Goal: Transaction & Acquisition: Purchase product/service

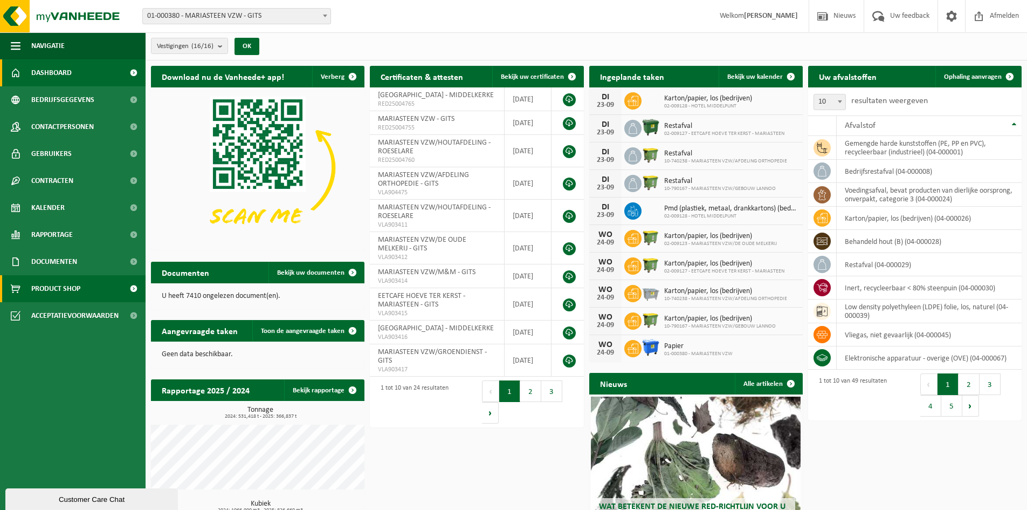
click at [69, 292] on span "Product Shop" at bounding box center [55, 288] width 49 height 27
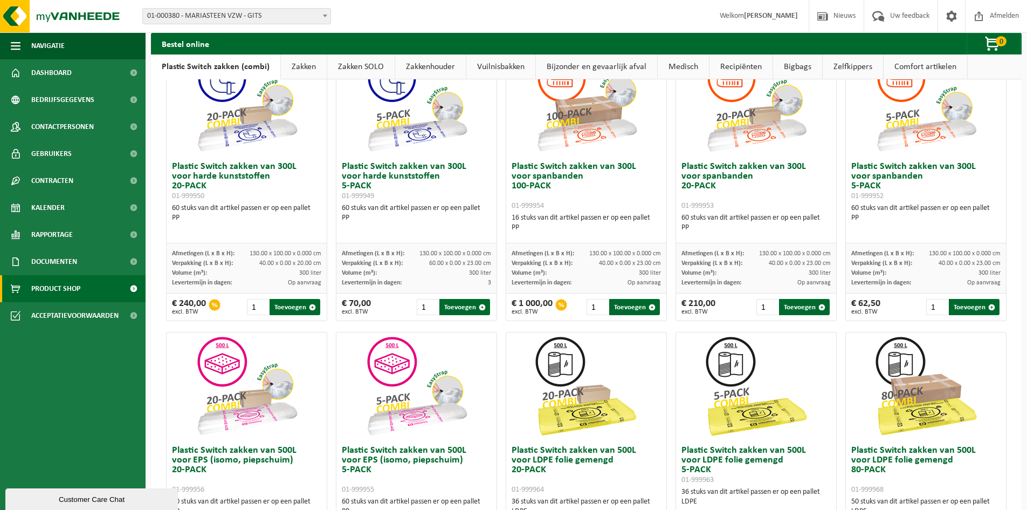
scroll to position [108, 0]
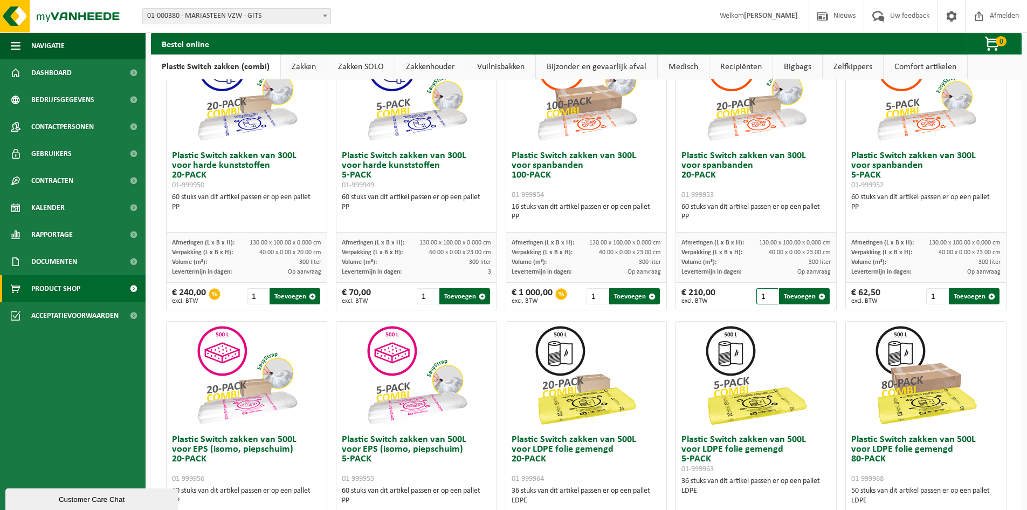
click at [768, 296] on input "1" at bounding box center [768, 296] width 22 height 16
click at [764, 292] on input "2" at bounding box center [768, 296] width 22 height 16
click at [790, 294] on button "Toevoegen" at bounding box center [804, 296] width 51 height 16
type input "1"
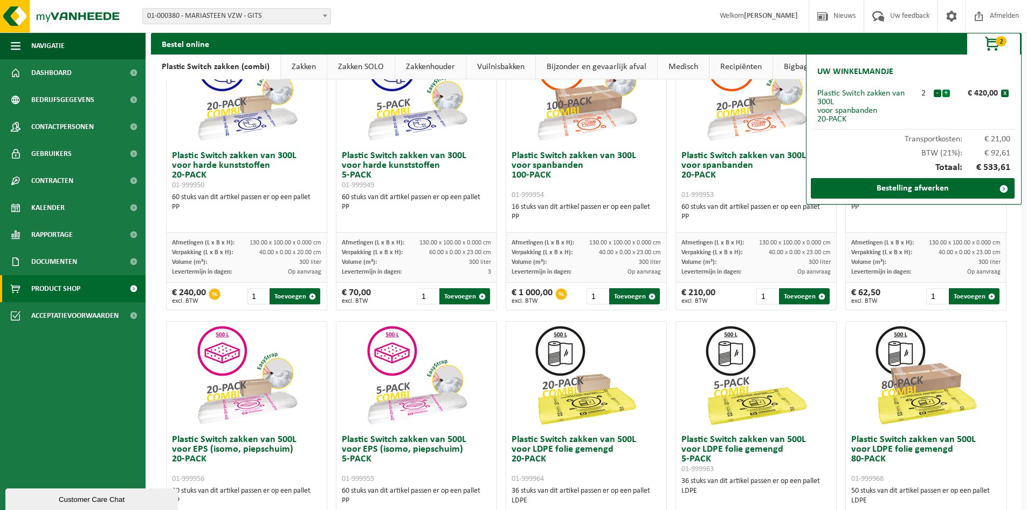
click at [944, 92] on button "+" at bounding box center [947, 94] width 8 height 8
click at [921, 187] on link "Bestelling afwerken" at bounding box center [913, 188] width 204 height 20
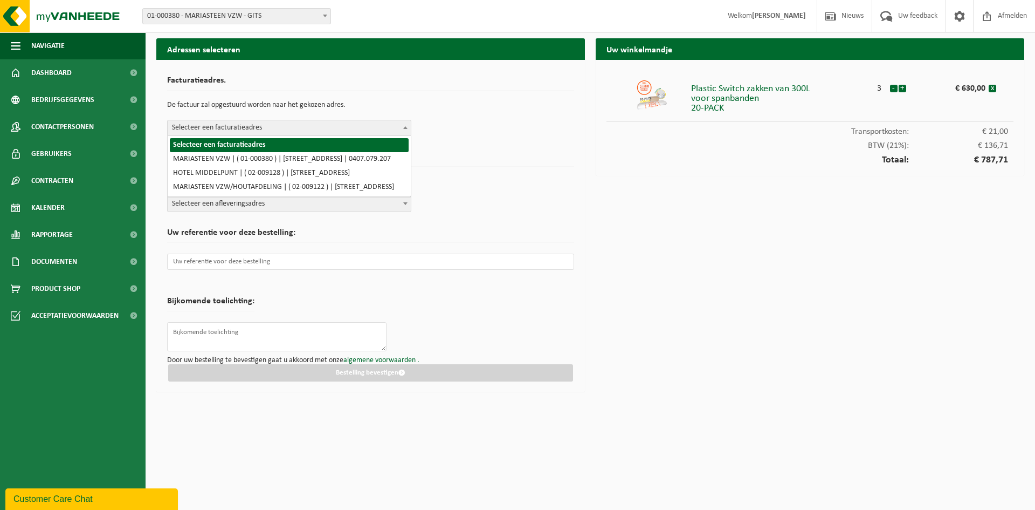
click at [405, 129] on span at bounding box center [405, 127] width 11 height 14
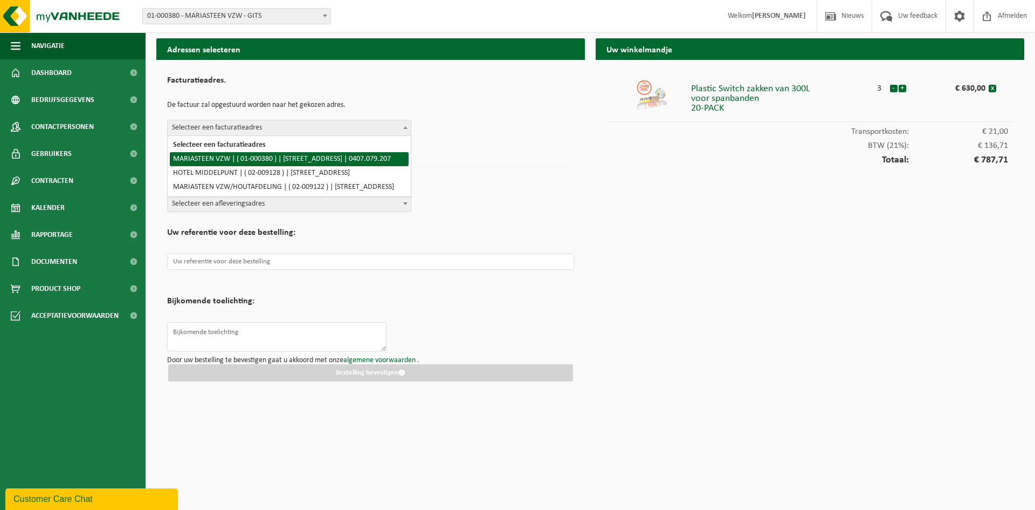
select select "49"
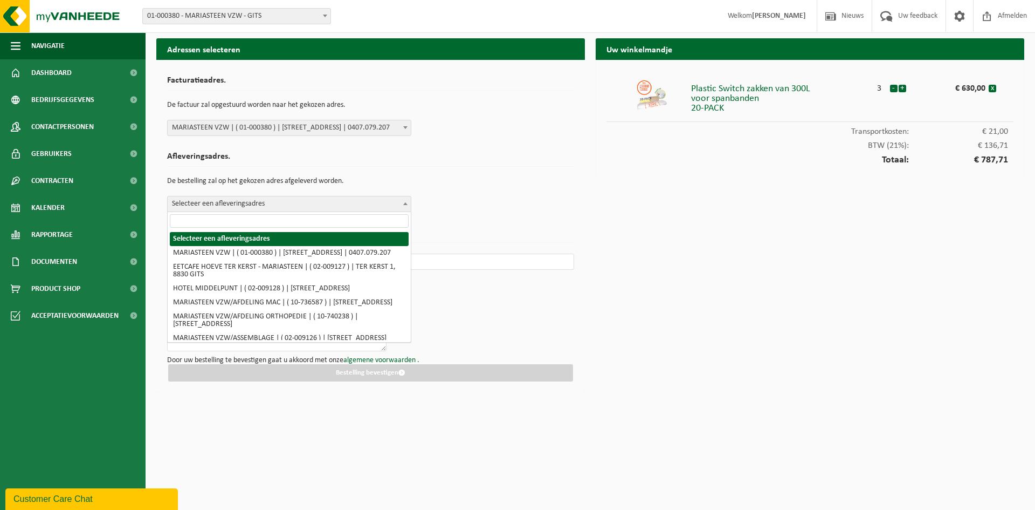
click at [404, 200] on span at bounding box center [405, 203] width 11 height 14
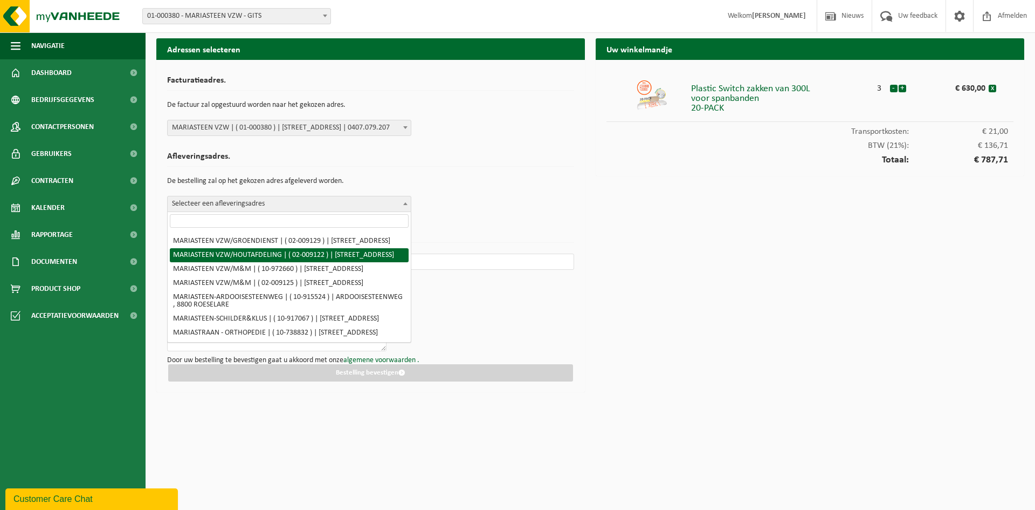
scroll to position [244, 0]
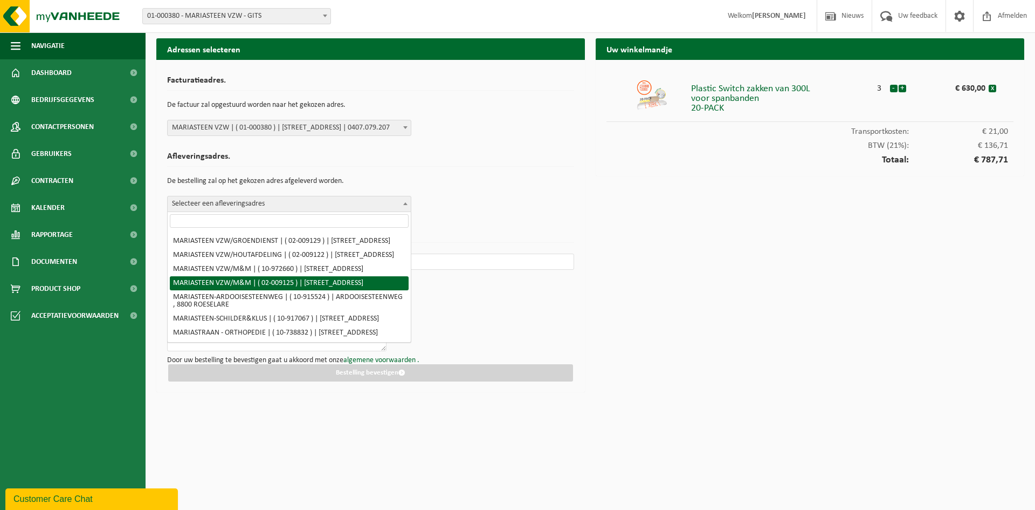
select select "1634"
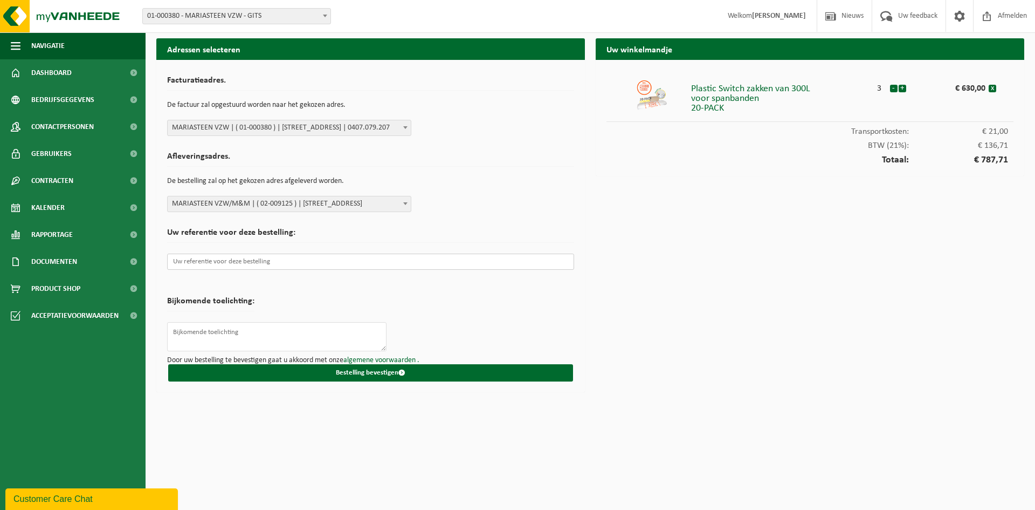
click at [253, 269] on input "text" at bounding box center [370, 261] width 407 height 16
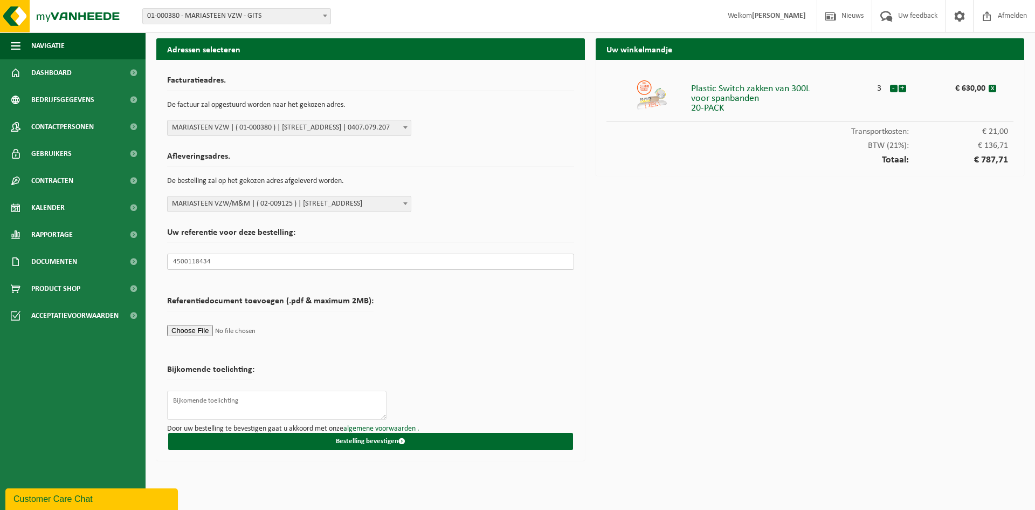
type input "4500118434"
click at [214, 327] on input "file" at bounding box center [270, 330] width 207 height 16
type input "C:\fakepath\BB 4500118434-afd110-vanheede.pdf"
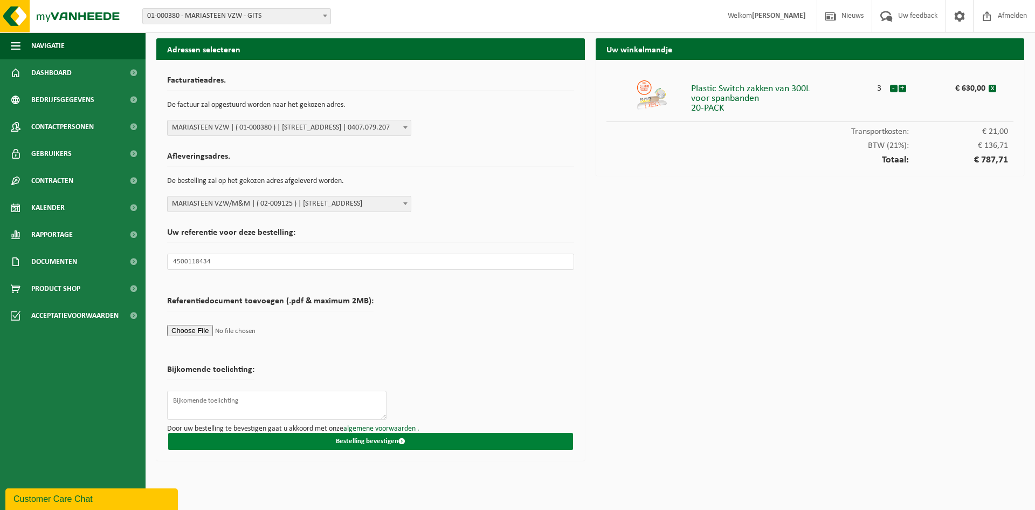
click at [373, 442] on button "Bestelling bevestigen" at bounding box center [370, 440] width 405 height 17
